Goal: Task Accomplishment & Management: Complete application form

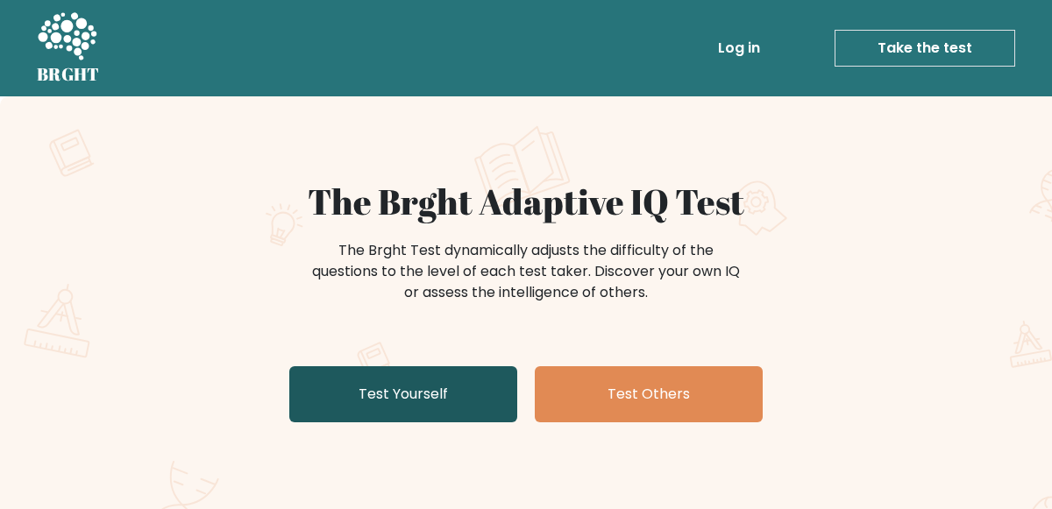
click at [343, 395] on link "Test Yourself" at bounding box center [403, 395] width 228 height 56
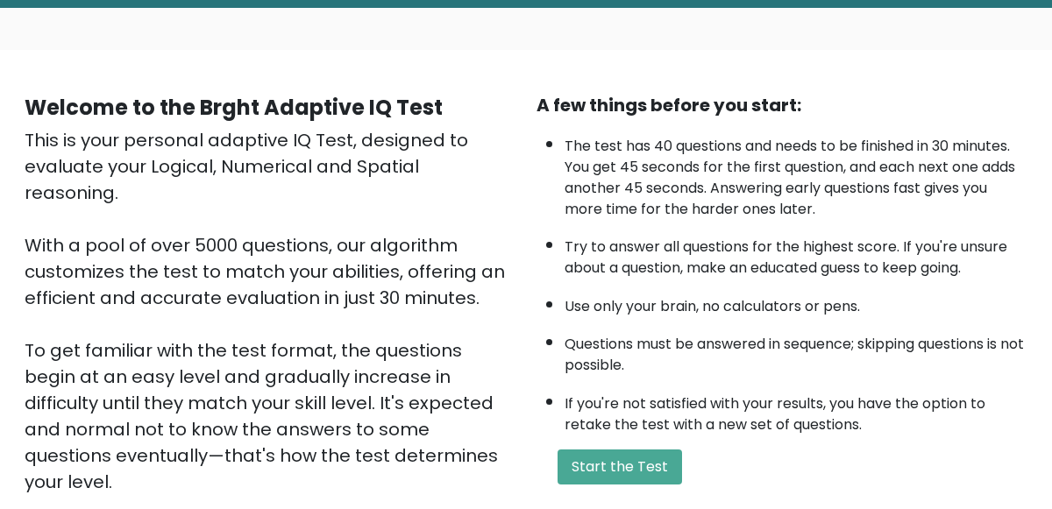
scroll to position [90, 0]
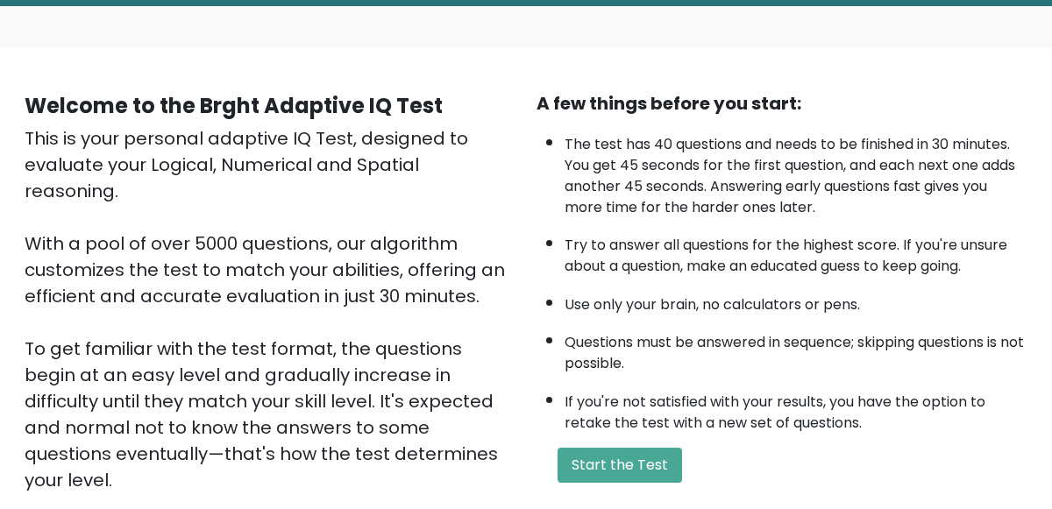
click at [82, 213] on div "This is your personal adaptive IQ Test, designed to evaluate your Logical, Nume…" at bounding box center [270, 335] width 491 height 421
click at [60, 193] on div "This is your personal adaptive IQ Test, designed to evaluate your Logical, Nume…" at bounding box center [270, 335] width 491 height 421
click at [596, 458] on button "Start the Test" at bounding box center [620, 465] width 125 height 35
click at [637, 463] on button "Start the Test" at bounding box center [620, 465] width 125 height 35
click at [660, 448] on button "Start the Test" at bounding box center [620, 465] width 125 height 35
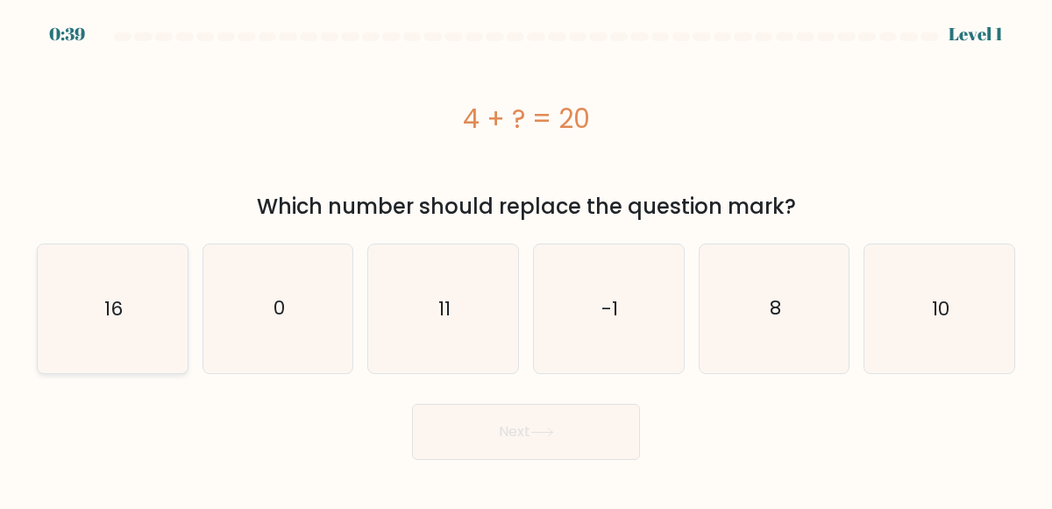
click at [113, 289] on icon "16" at bounding box center [112, 309] width 129 height 129
click at [526, 260] on input "a. 16" at bounding box center [526, 257] width 1 height 4
radio input "true"
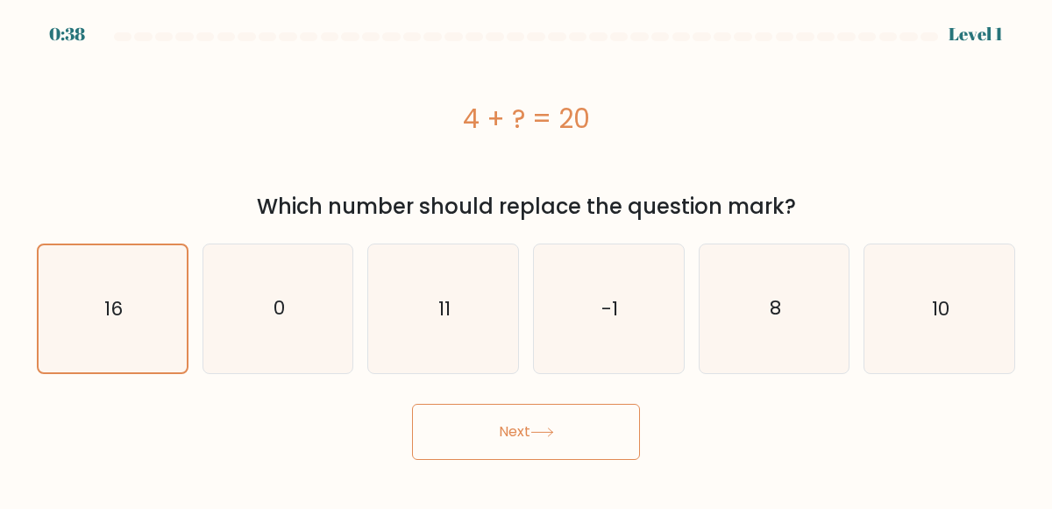
click at [466, 438] on button "Next" at bounding box center [526, 432] width 228 height 56
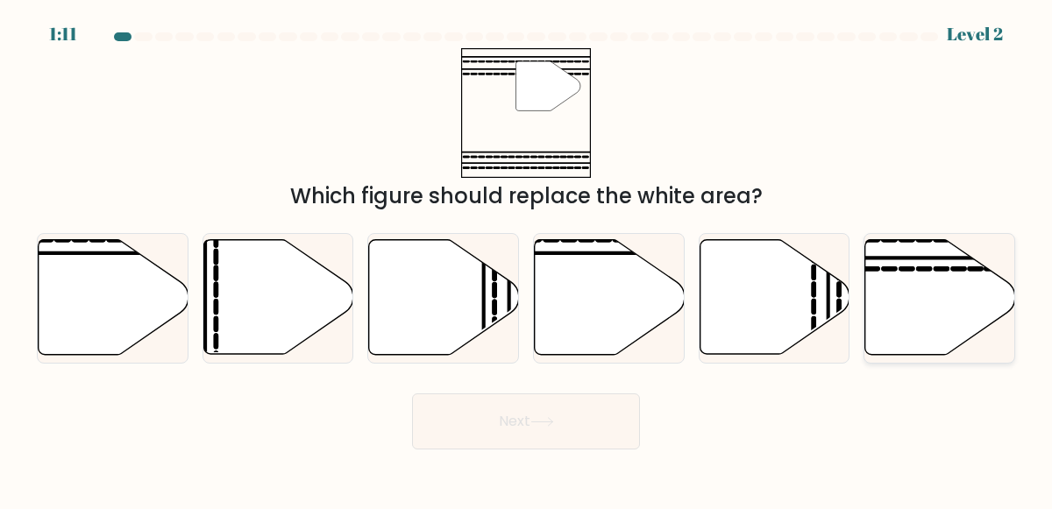
click at [908, 279] on icon at bounding box center [940, 297] width 150 height 115
click at [527, 260] on input "f." at bounding box center [526, 257] width 1 height 4
radio input "true"
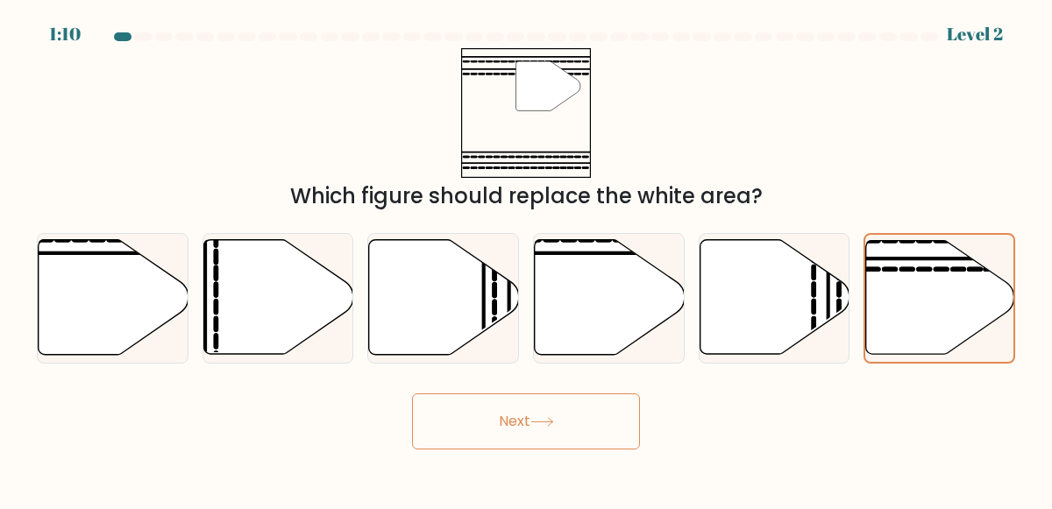
click at [544, 430] on button "Next" at bounding box center [526, 422] width 228 height 56
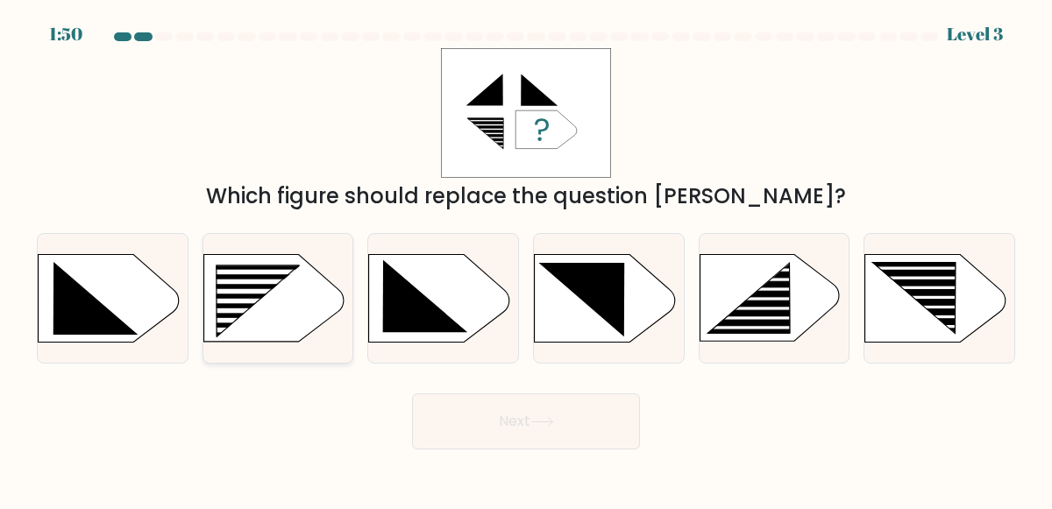
click at [246, 292] on rect at bounding box center [246, 291] width 119 height 5
click at [526, 260] on input "b." at bounding box center [526, 257] width 1 height 4
radio input "true"
click at [934, 297] on rect at bounding box center [925, 297] width 118 height 4
click at [527, 260] on input "f." at bounding box center [526, 257] width 1 height 4
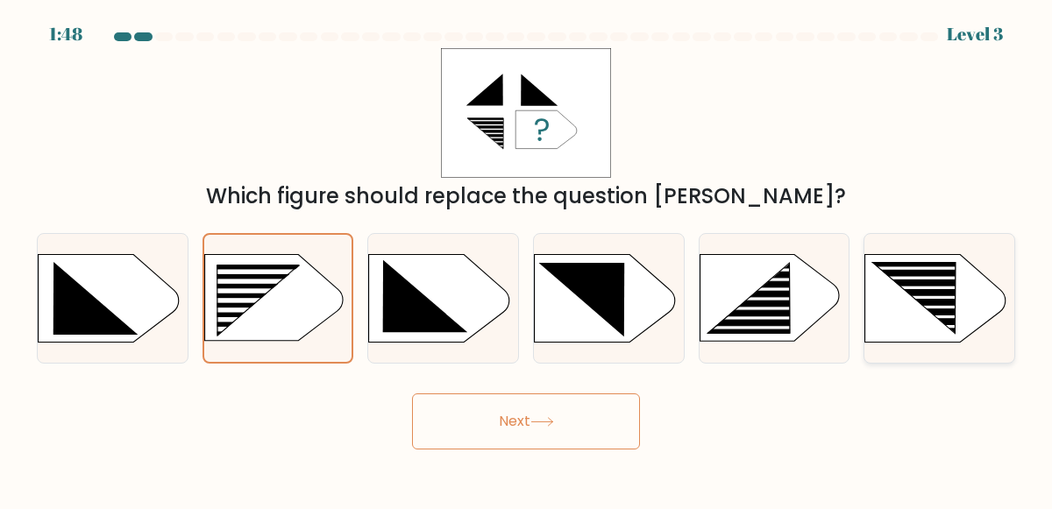
radio input "true"
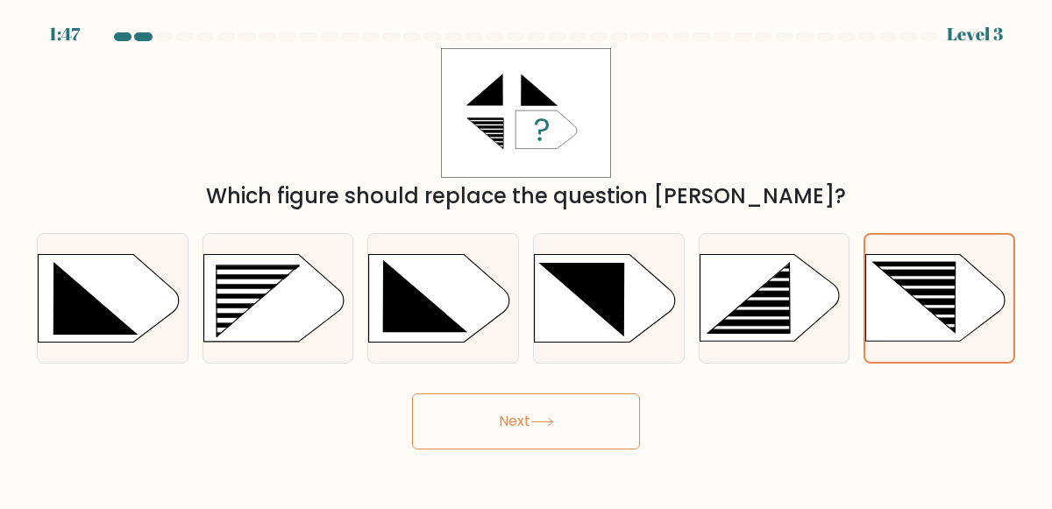
click at [618, 426] on button "Next" at bounding box center [526, 422] width 228 height 56
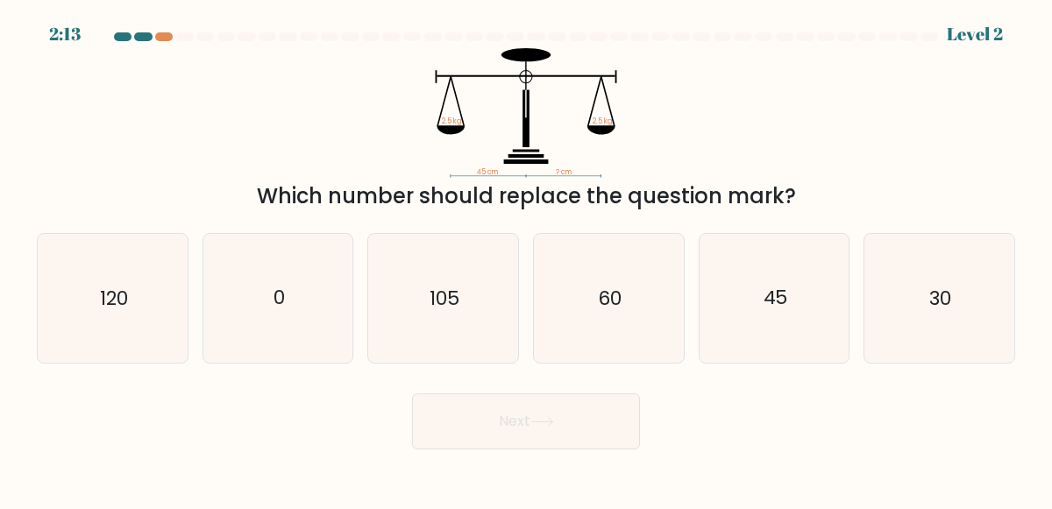
click at [636, 444] on button "Next" at bounding box center [526, 422] width 228 height 56
click at [781, 146] on icon "45 cm ? cm 2.5 kg 2.5 kg" at bounding box center [526, 113] width 526 height 130
click at [788, 329] on icon "45" at bounding box center [774, 298] width 129 height 129
click at [527, 260] on input "e. 45" at bounding box center [526, 257] width 1 height 4
radio input "true"
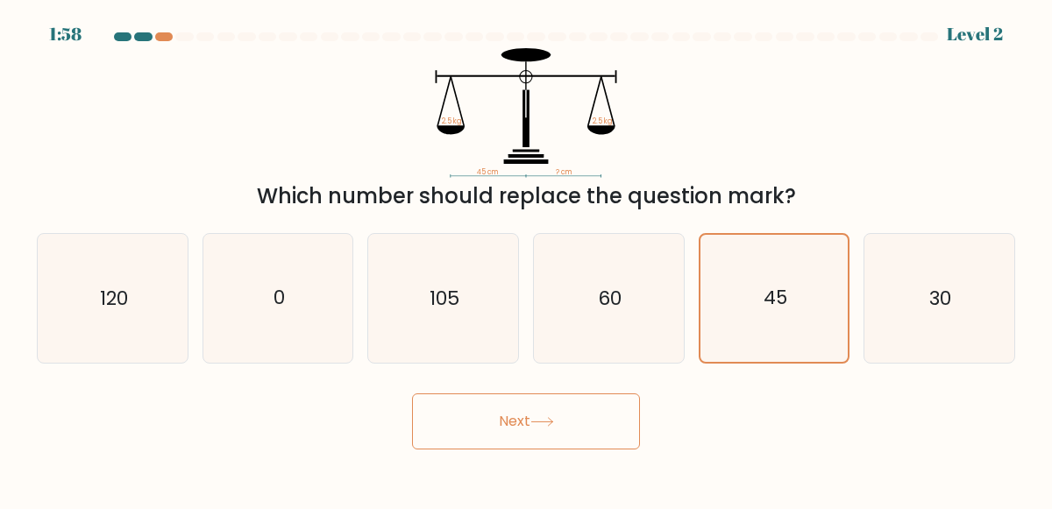
click at [594, 416] on button "Next" at bounding box center [526, 422] width 228 height 56
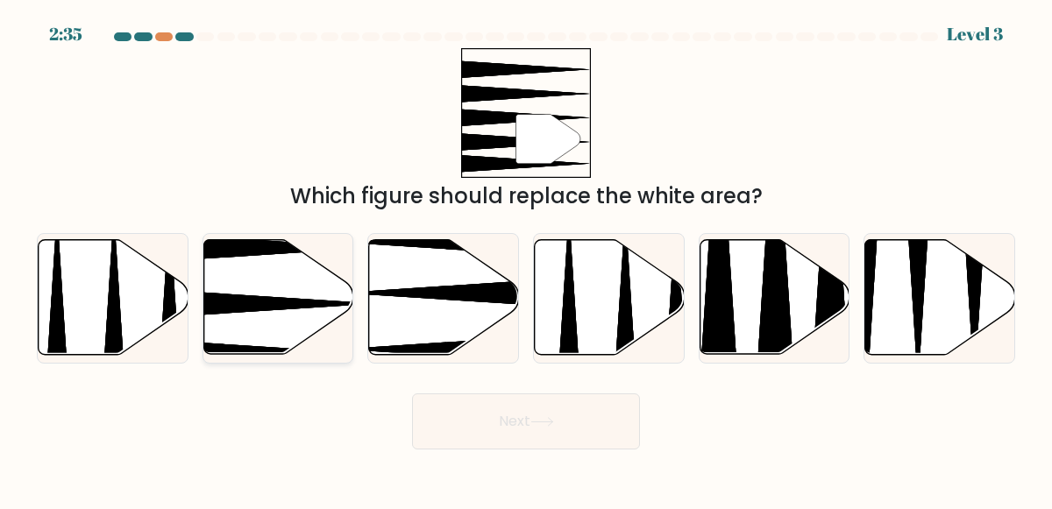
click at [254, 298] on icon at bounding box center [226, 304] width 297 height 39
click at [526, 260] on input "b." at bounding box center [526, 257] width 1 height 4
radio input "true"
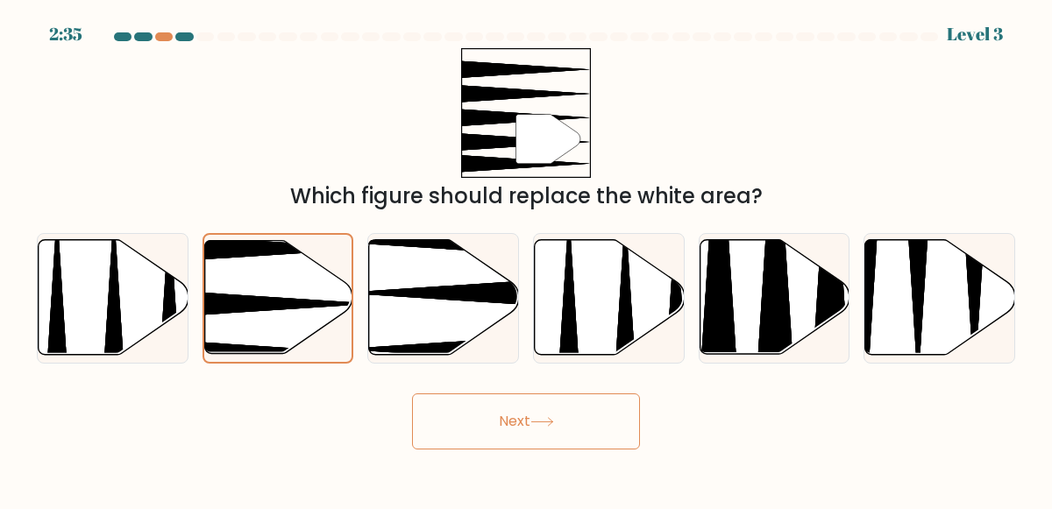
click at [548, 467] on body "2:35 Level 3" at bounding box center [526, 254] width 1052 height 509
click at [561, 435] on button "Next" at bounding box center [526, 422] width 228 height 56
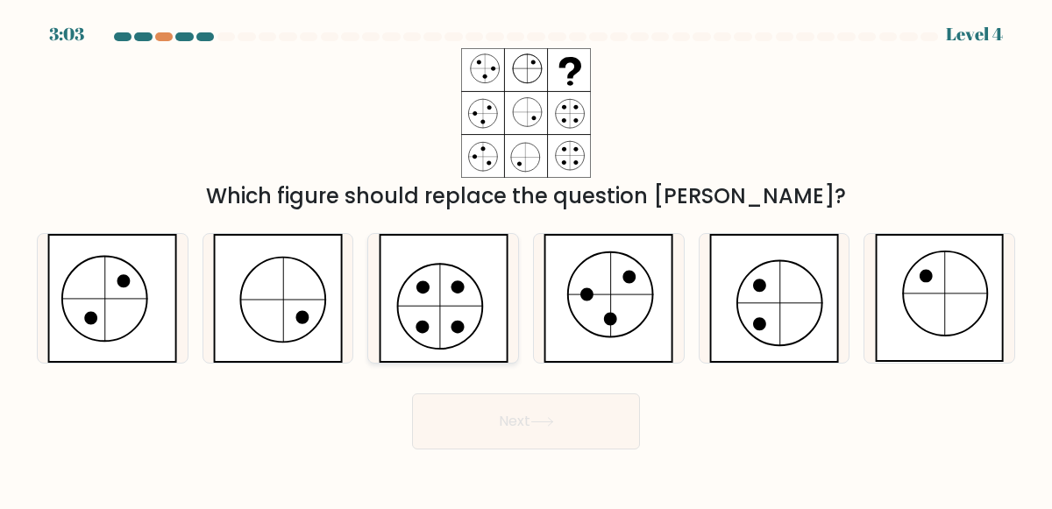
click at [463, 292] on icon at bounding box center [444, 298] width 130 height 129
click at [526, 260] on input "c." at bounding box center [526, 257] width 1 height 4
radio input "true"
click at [524, 416] on button "Next" at bounding box center [526, 422] width 228 height 56
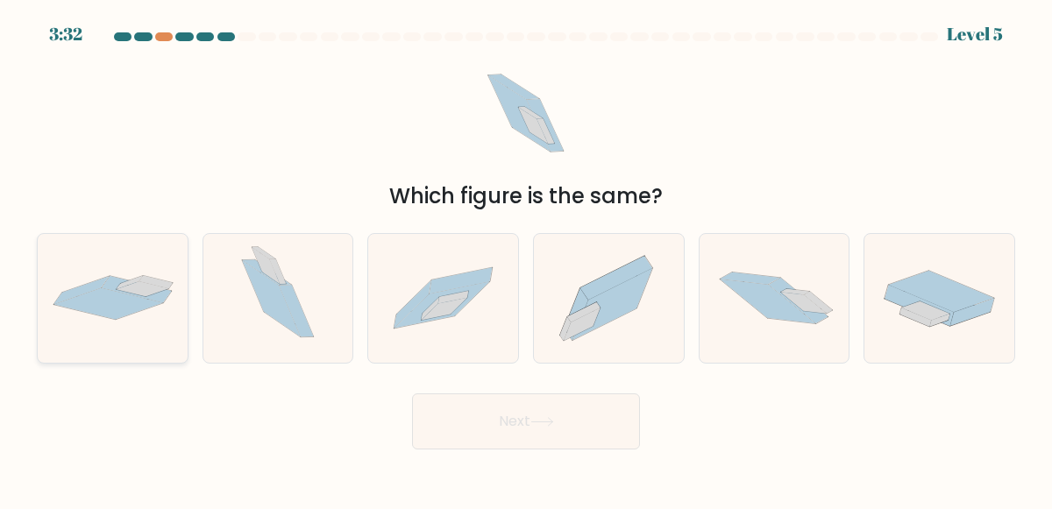
click at [113, 330] on div at bounding box center [113, 298] width 152 height 131
click at [526, 260] on input "a." at bounding box center [526, 257] width 1 height 4
radio input "true"
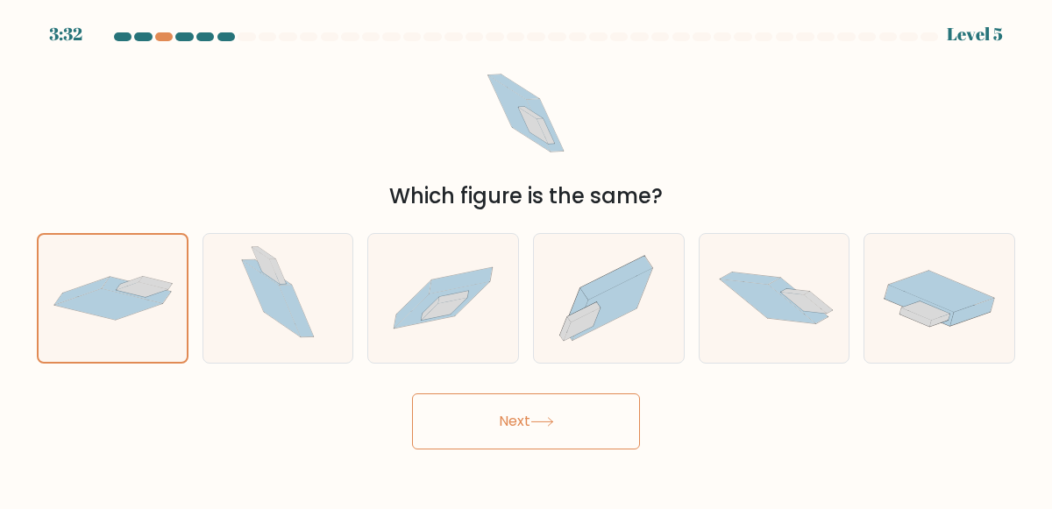
click at [454, 415] on button "Next" at bounding box center [526, 422] width 228 height 56
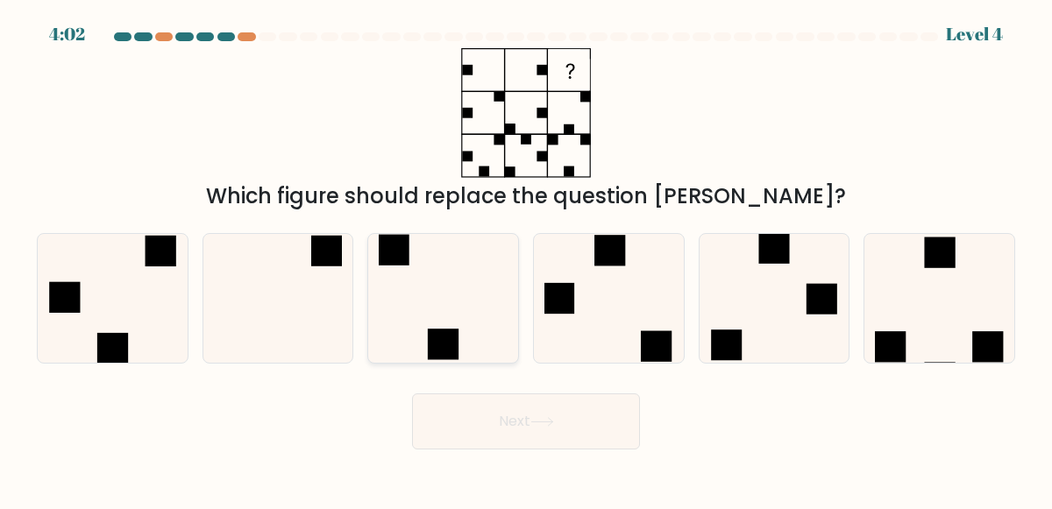
click at [418, 296] on icon at bounding box center [443, 298] width 129 height 129
click at [526, 260] on input "c." at bounding box center [526, 257] width 1 height 4
radio input "true"
click at [455, 441] on button "Next" at bounding box center [526, 422] width 228 height 56
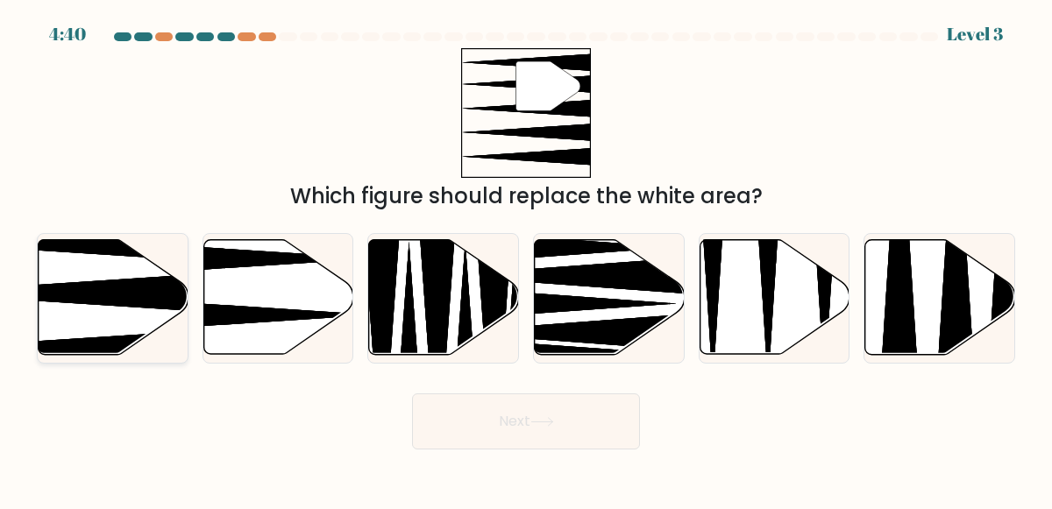
click at [84, 298] on icon at bounding box center [61, 293] width 297 height 39
click at [526, 260] on input "a." at bounding box center [526, 257] width 1 height 4
radio input "true"
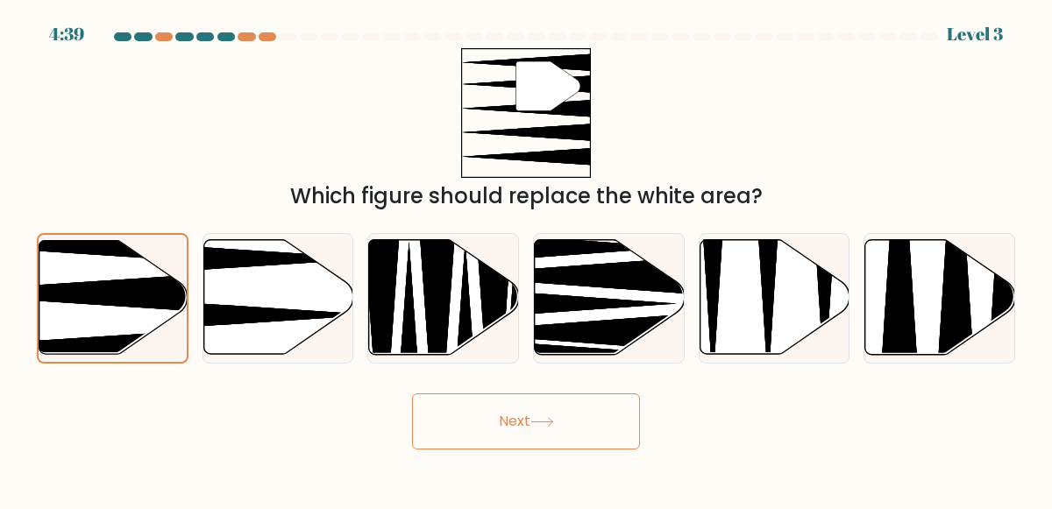
click at [450, 423] on button "Next" at bounding box center [526, 422] width 228 height 56
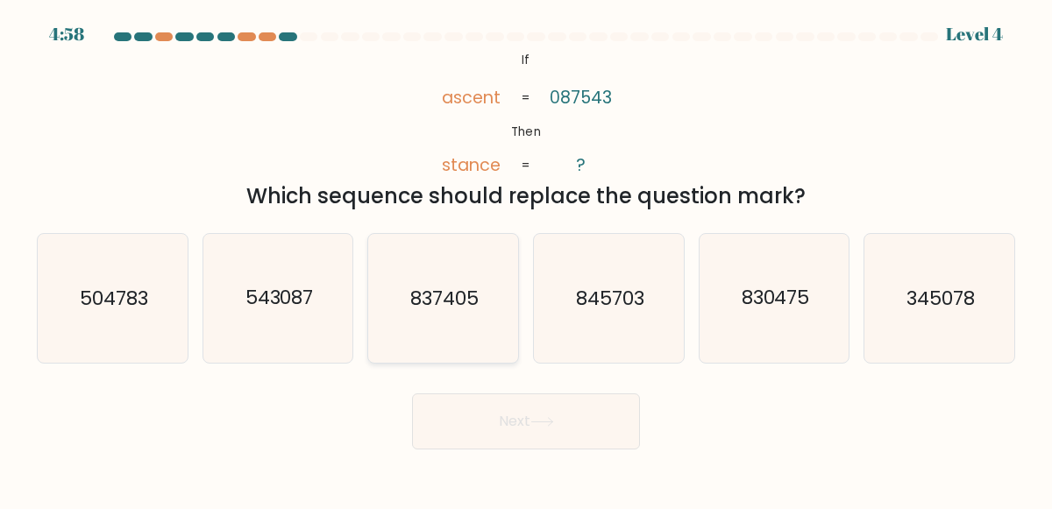
click at [413, 311] on text "837405" at bounding box center [444, 298] width 68 height 27
click at [526, 260] on input "c. 837405" at bounding box center [526, 257] width 1 height 4
radio input "true"
click at [454, 421] on button "Next" at bounding box center [526, 422] width 228 height 56
